Goal: Information Seeking & Learning: Learn about a topic

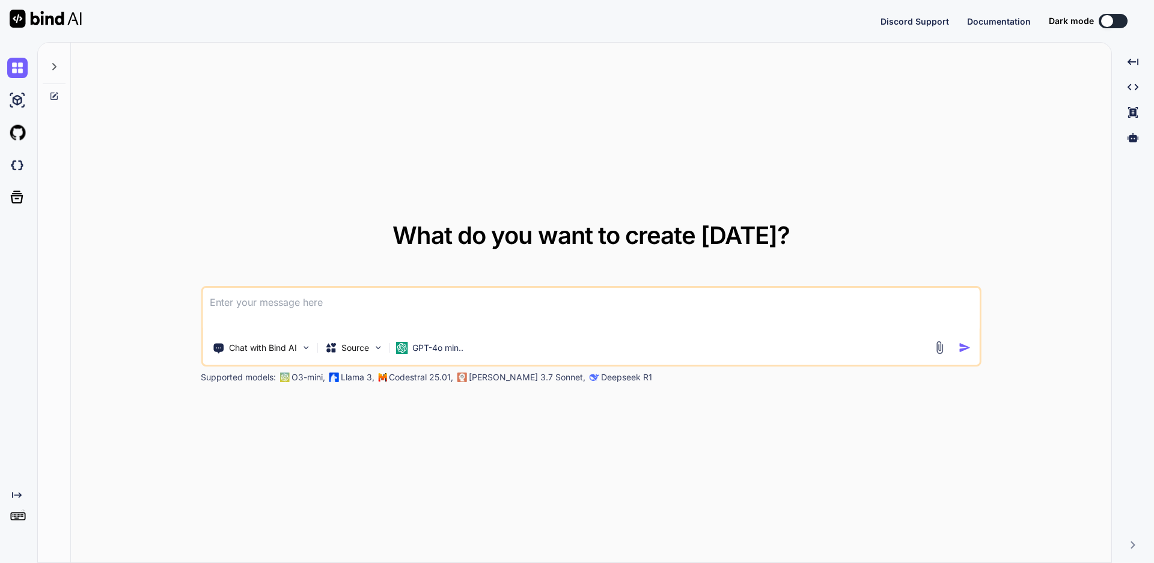
type textarea "x"
click at [379, 318] on textarea at bounding box center [591, 310] width 777 height 44
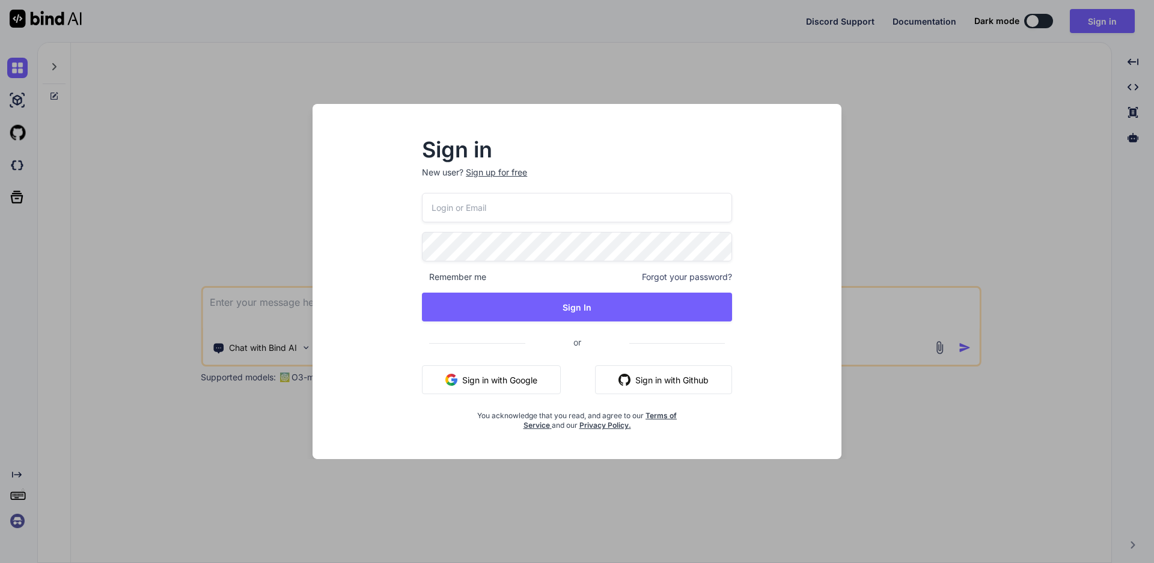
click at [1006, 117] on div "Sign in New user? Sign up for free Remember me Forgot your password? Sign In or…" at bounding box center [577, 281] width 1154 height 563
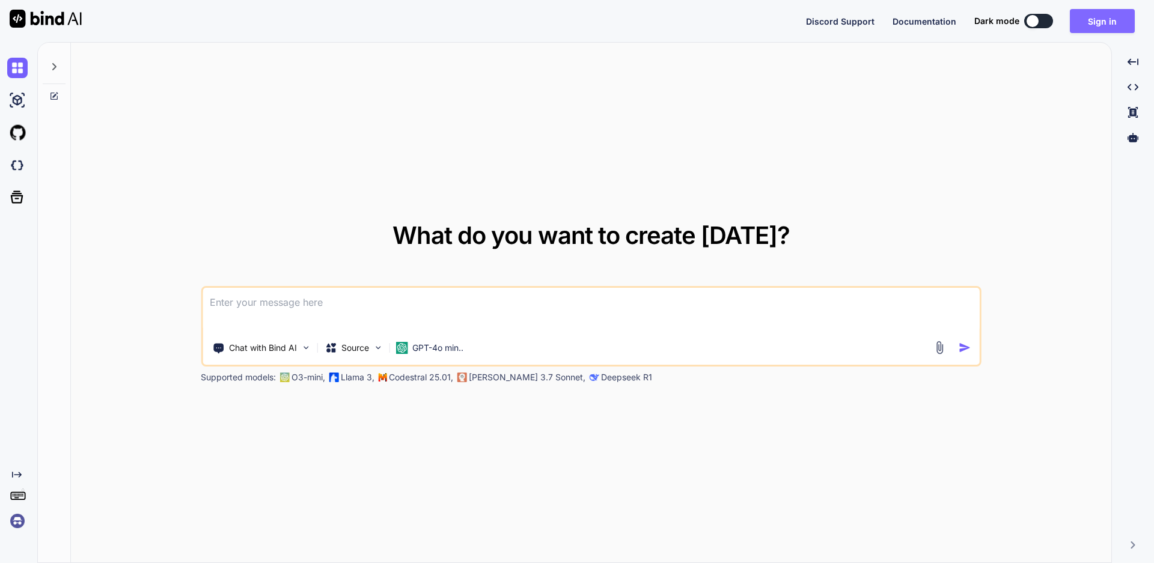
click at [1104, 18] on button "Sign in" at bounding box center [1102, 21] width 65 height 24
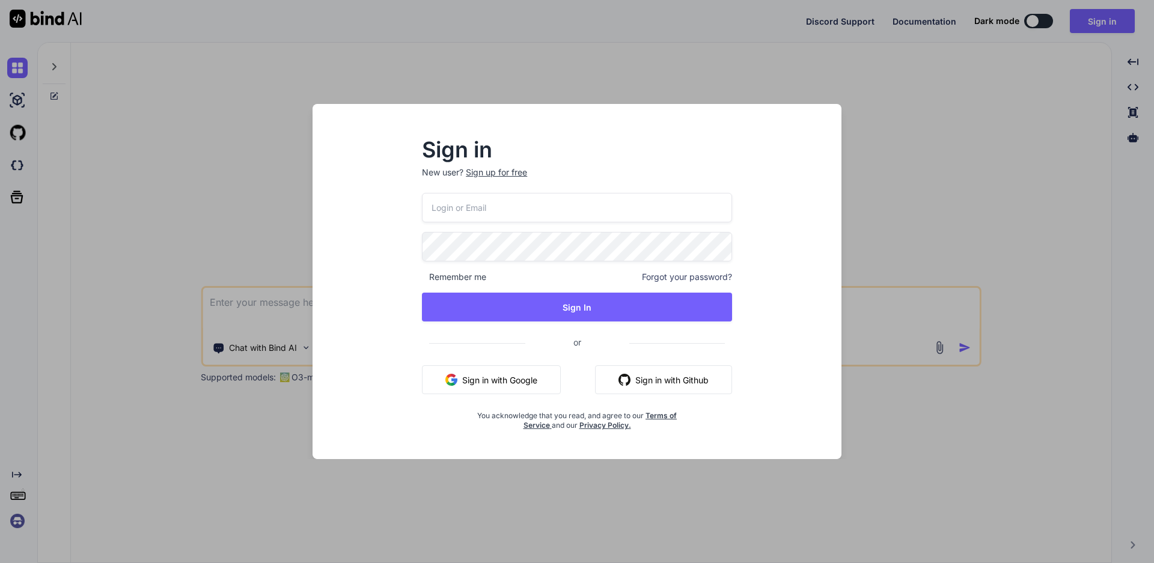
click at [452, 216] on input "email" at bounding box center [577, 207] width 310 height 29
type input "a"
type input "t"
type input "[EMAIL_ADDRESS][DOMAIN_NAME]"
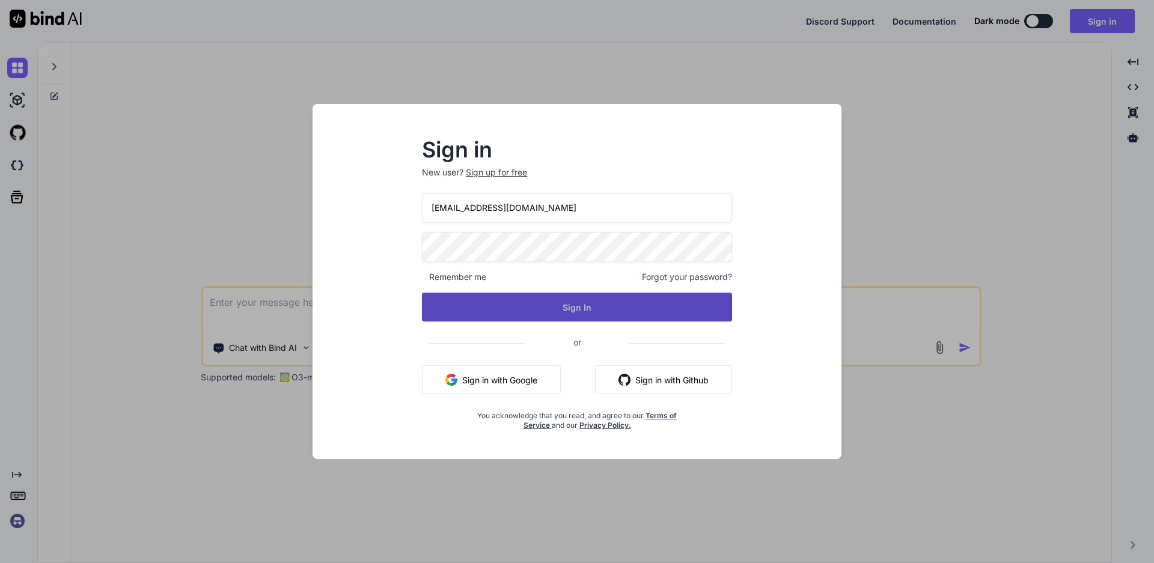
click at [604, 307] on button "Sign In" at bounding box center [577, 307] width 310 height 29
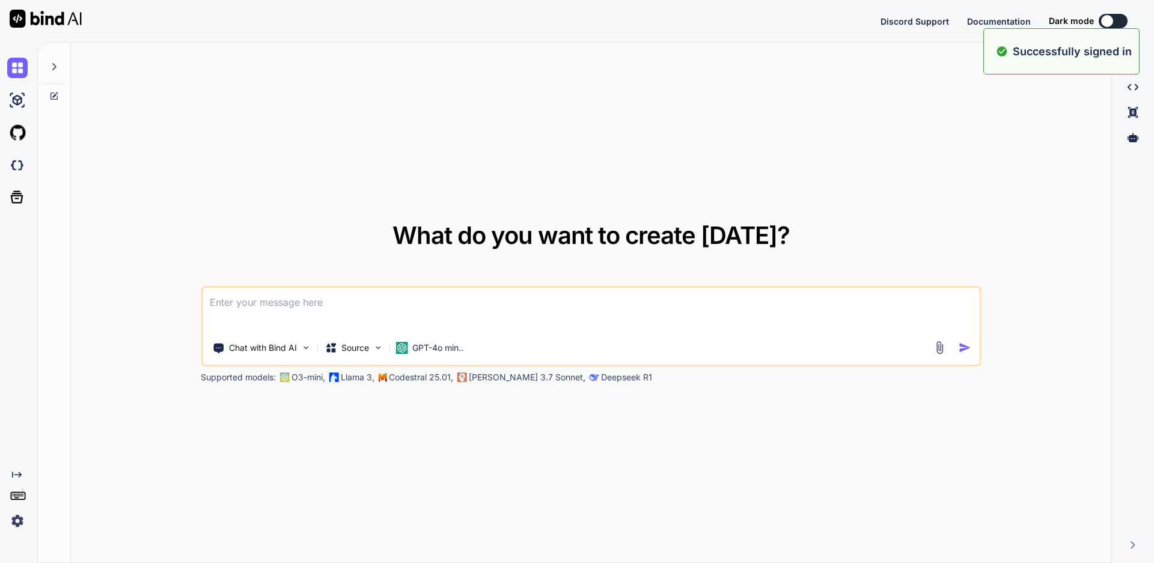
click at [540, 307] on textarea at bounding box center [591, 310] width 777 height 44
type textarea "o"
type textarea "how to find locator by id in selenium"
click at [968, 350] on img "button" at bounding box center [965, 347] width 13 height 13
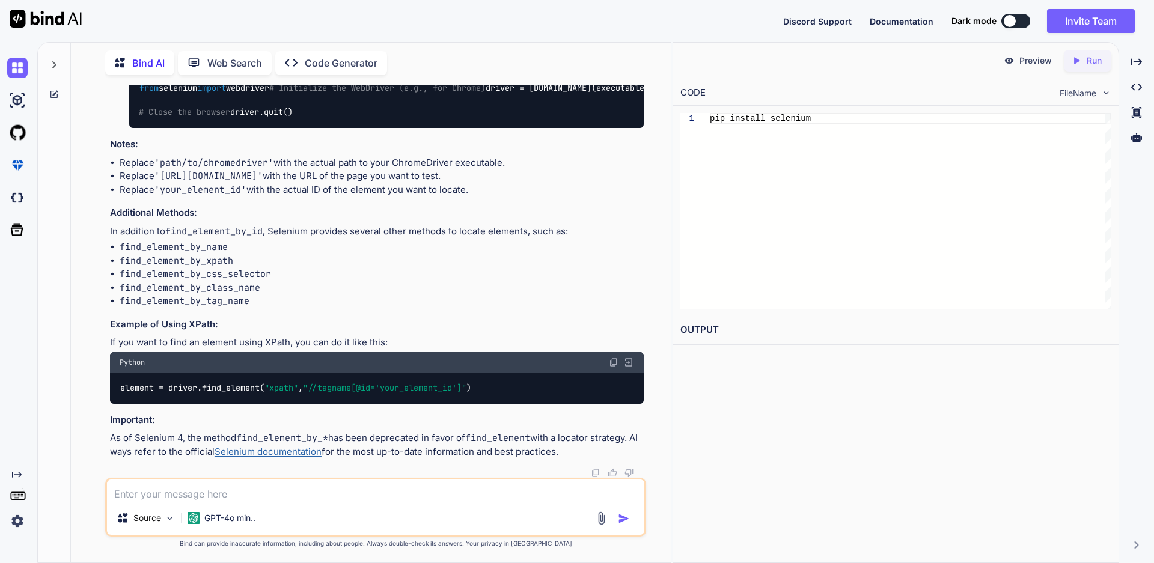
scroll to position [430, 0]
click at [217, 491] on textarea at bounding box center [375, 491] width 537 height 22
type textarea "f"
type textarea "syntax locator to find By Name"
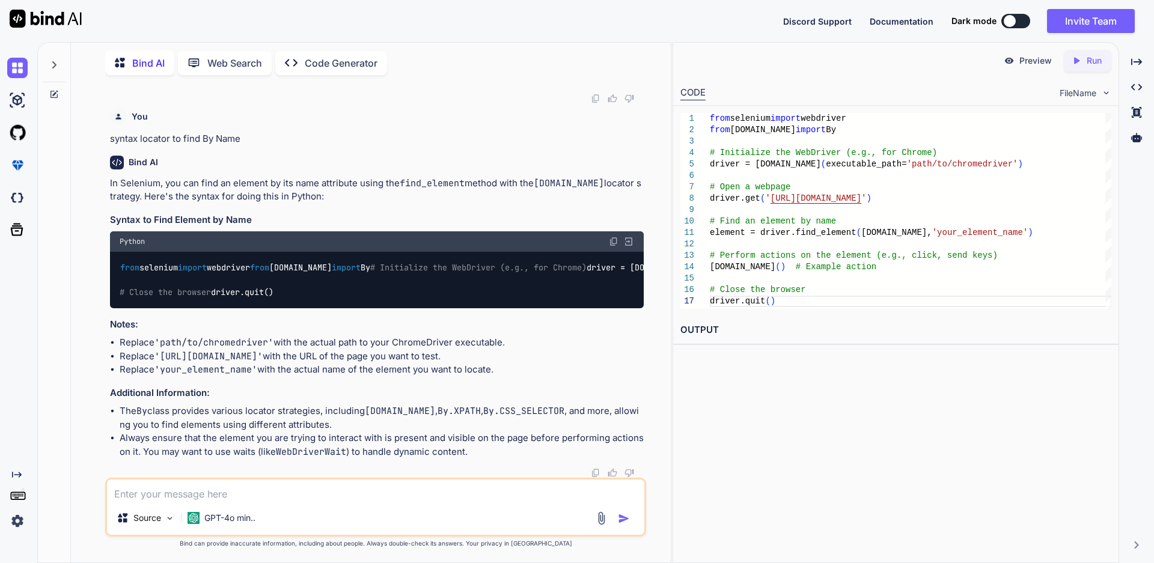
scroll to position [976, 0]
click at [780, 242] on div "from selenium import webdriver from [DOMAIN_NAME] import By # Initialize the We…" at bounding box center [911, 211] width 402 height 196
type textarea "element = driver.find_element([DOMAIN_NAME], 'your_element_name') # Perform act…"
